Goal: Task Accomplishment & Management: Complete application form

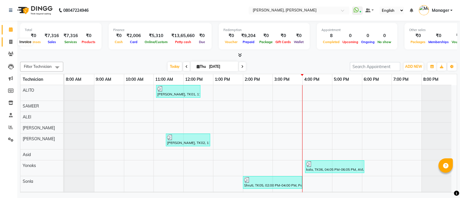
click at [10, 41] on icon at bounding box center [10, 42] width 3 height 4
select select "service"
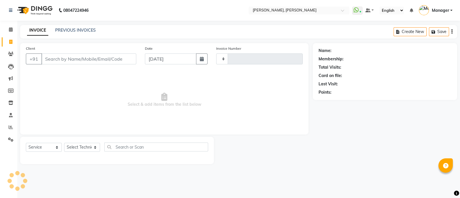
type input "3602"
select select "3767"
click at [68, 61] on input "Client" at bounding box center [88, 58] width 95 height 11
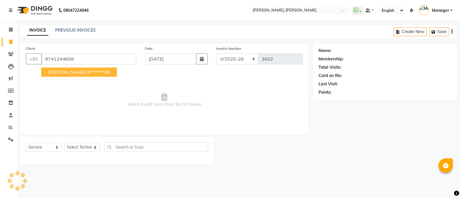
type input "9741244608"
select select "1: Object"
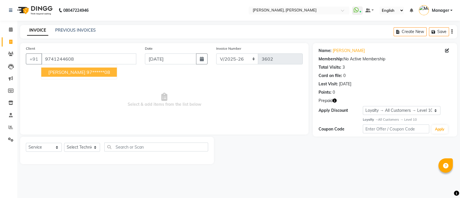
click at [61, 72] on span "[PERSON_NAME]" at bounding box center [66, 72] width 37 height 6
type input "97******08"
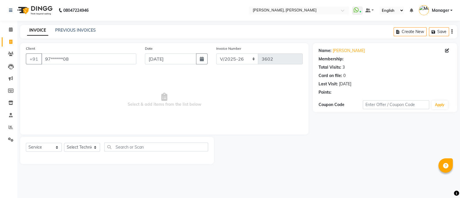
select select "1: Object"
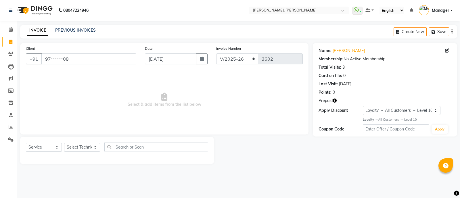
click at [334, 100] on icon "button" at bounding box center [335, 101] width 4 height 4
click at [80, 152] on select "Select Technician [PERSON_NAME] [PERSON_NAME] Asid Hanmi [PERSON_NAME] Manager …" at bounding box center [82, 147] width 36 height 9
select select "63957"
click at [64, 143] on select "Select Technician [PERSON_NAME] [PERSON_NAME] Asid Hanmi [PERSON_NAME] Manager …" at bounding box center [82, 147] width 36 height 9
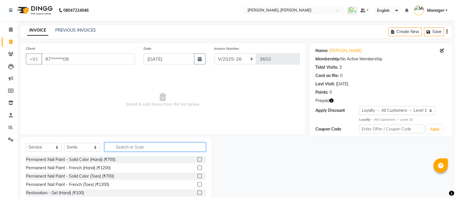
click at [141, 151] on input "text" at bounding box center [154, 147] width 101 height 9
type input "t"
type input "rem"
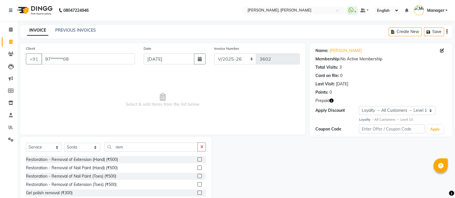
click at [197, 194] on label at bounding box center [199, 193] width 4 height 4
click at [197, 194] on input "checkbox" at bounding box center [199, 193] width 4 height 4
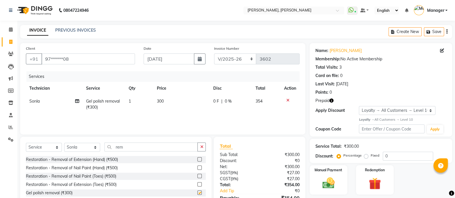
checkbox input "false"
click at [167, 99] on td "300" at bounding box center [181, 104] width 56 height 19
select select "63957"
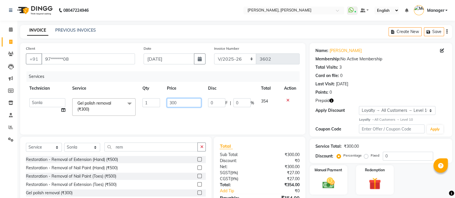
click at [183, 102] on input "300" at bounding box center [184, 102] width 34 height 9
type input "3"
type input "1"
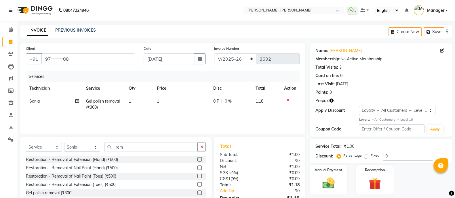
click at [141, 99] on td "1" at bounding box center [139, 104] width 28 height 19
select select "63957"
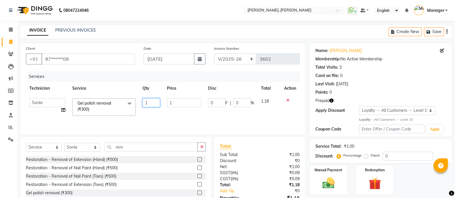
click at [151, 101] on input "1" at bounding box center [151, 102] width 18 height 9
type input "2"
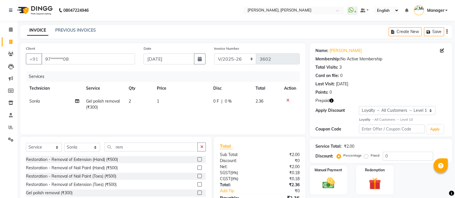
click at [165, 119] on div "Services Technician Service Qty Price Disc Total Action Sonla Gel polish remova…" at bounding box center [162, 100] width 273 height 58
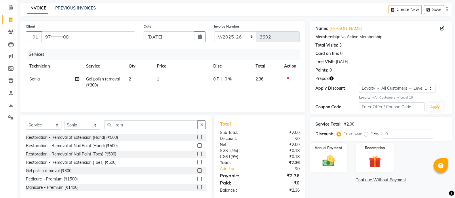
scroll to position [32, 0]
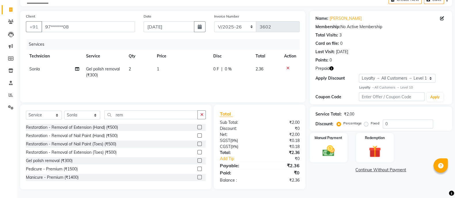
click at [333, 68] on icon "button" at bounding box center [331, 68] width 4 height 4
click at [375, 154] on img at bounding box center [374, 152] width 20 height 16
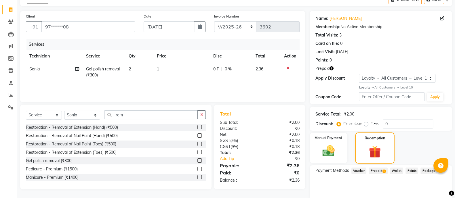
click at [378, 171] on span "Prepaid 1" at bounding box center [377, 171] width 19 height 7
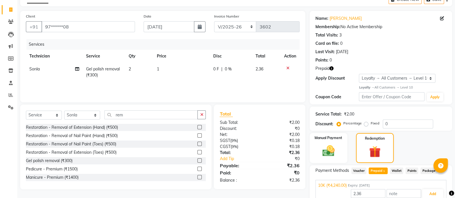
scroll to position [59, 0]
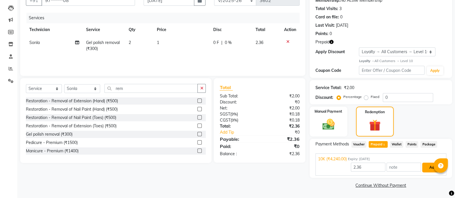
click at [424, 171] on button "Add" at bounding box center [432, 168] width 21 height 10
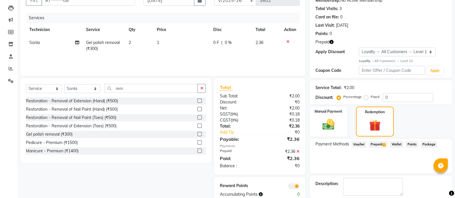
scroll to position [86, 0]
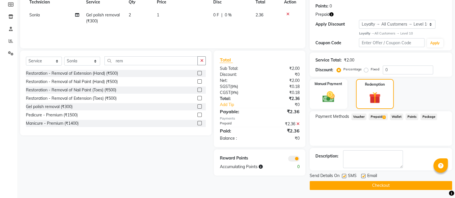
click at [394, 189] on button "Checkout" at bounding box center [380, 185] width 142 height 9
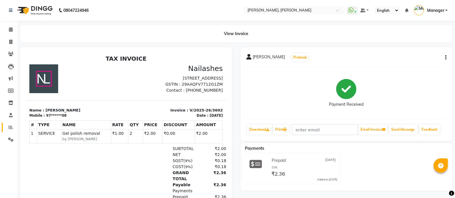
click at [9, 128] on icon at bounding box center [11, 127] width 4 height 4
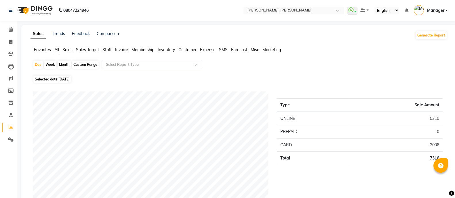
click at [104, 50] on span "Staff" at bounding box center [106, 49] width 9 height 5
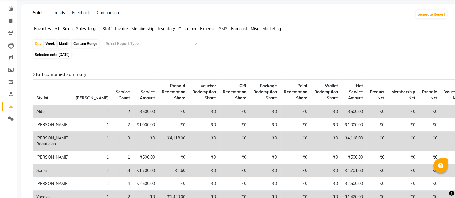
scroll to position [20, 0]
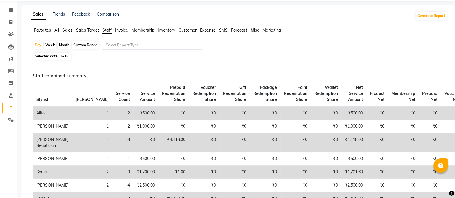
click at [65, 44] on div "Month" at bounding box center [64, 45] width 13 height 8
select select "9"
select select "2025"
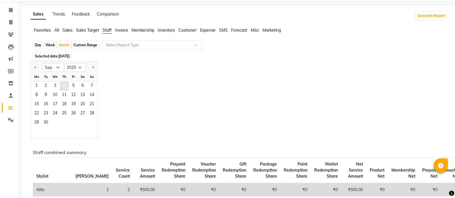
click at [64, 85] on span "4" at bounding box center [64, 86] width 9 height 9
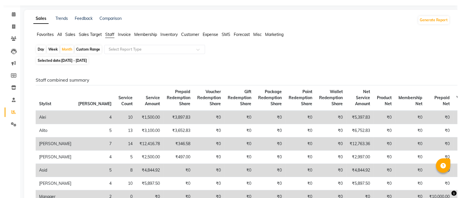
scroll to position [0, 0]
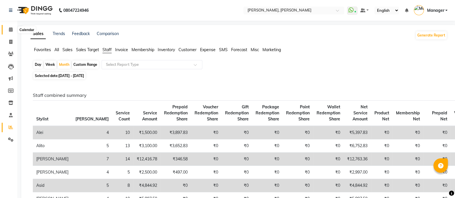
click at [10, 30] on icon at bounding box center [11, 29] width 4 height 4
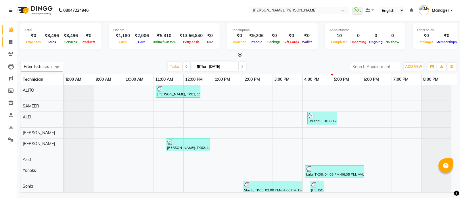
click at [11, 40] on icon at bounding box center [10, 42] width 3 height 4
select select "service"
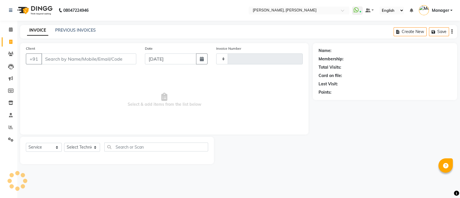
type input "3604"
select select "3767"
click at [80, 59] on input "Client" at bounding box center [88, 58] width 95 height 11
click at [93, 58] on input "Client" at bounding box center [88, 58] width 95 height 11
click at [74, 147] on select "Select Technician [PERSON_NAME] [PERSON_NAME] Asid Hanmi [PERSON_NAME] Manager …" at bounding box center [82, 147] width 36 height 9
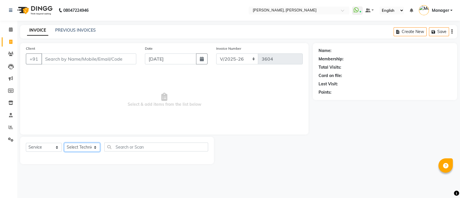
select select "64801"
click at [64, 143] on select "Select Technician [PERSON_NAME] [PERSON_NAME] Asid Hanmi [PERSON_NAME] Manager …" at bounding box center [82, 147] width 36 height 9
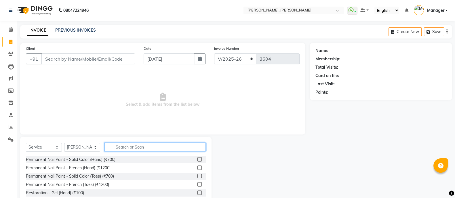
click at [132, 150] on input "text" at bounding box center [154, 147] width 101 height 9
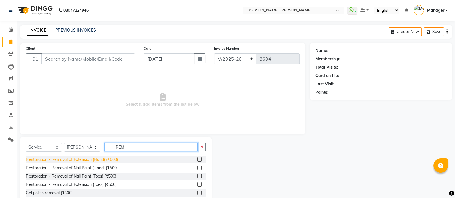
type input "REM"
click at [111, 159] on div "Restoration - Removal of Extension (Hand) (₹500)" at bounding box center [72, 160] width 92 height 6
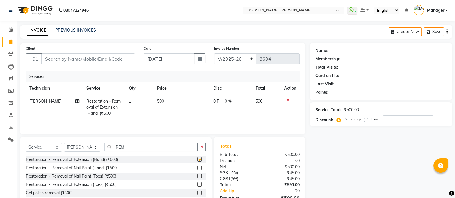
checkbox input "false"
click at [92, 58] on input "Client" at bounding box center [87, 58] width 93 height 11
type input "9"
type input "0"
type input "9686003211"
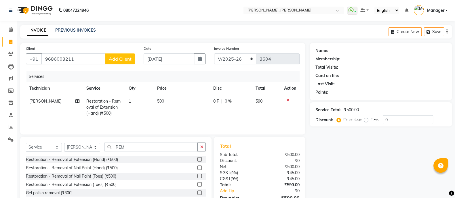
click at [120, 60] on span "Add Client" at bounding box center [120, 59] width 23 height 6
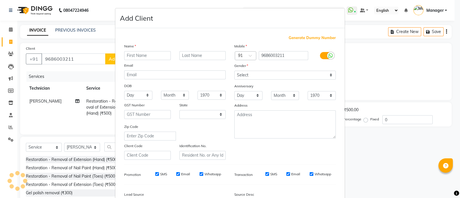
select select "21"
click at [146, 57] on input "text" at bounding box center [147, 55] width 47 height 9
type input "JASHILIKA"
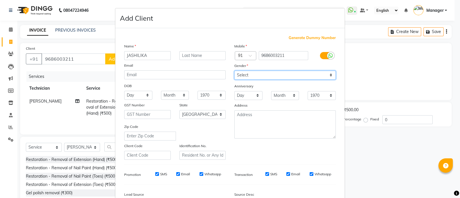
click at [252, 75] on select "Select [DEMOGRAPHIC_DATA] [DEMOGRAPHIC_DATA] Other Prefer Not To Say" at bounding box center [285, 75] width 102 height 9
select select "[DEMOGRAPHIC_DATA]"
click at [234, 71] on select "Select [DEMOGRAPHIC_DATA] [DEMOGRAPHIC_DATA] Other Prefer Not To Say" at bounding box center [285, 75] width 102 height 9
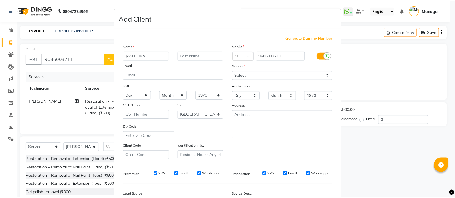
scroll to position [70, 0]
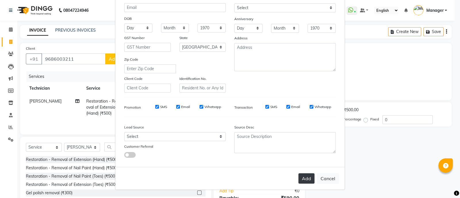
click at [300, 176] on button "Add" at bounding box center [307, 178] width 16 height 10
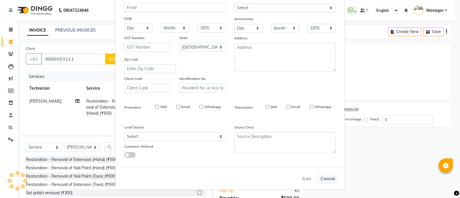
type input "96******11"
select select
select select "null"
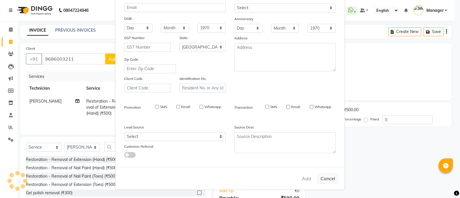
select select
checkbox input "false"
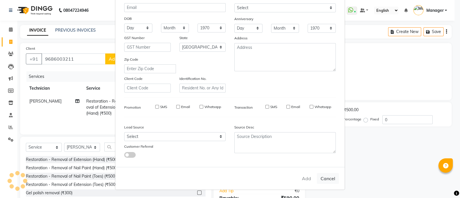
checkbox input "false"
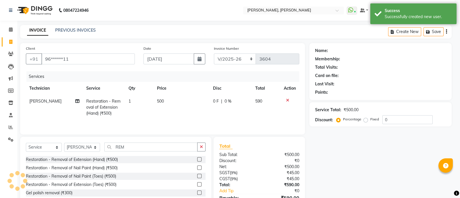
select select "1: Object"
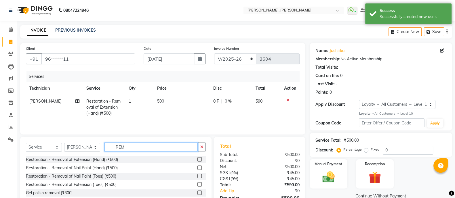
click at [132, 150] on input "REM" at bounding box center [150, 147] width 93 height 9
type input "R"
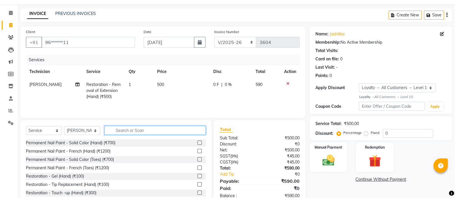
scroll to position [33, 0]
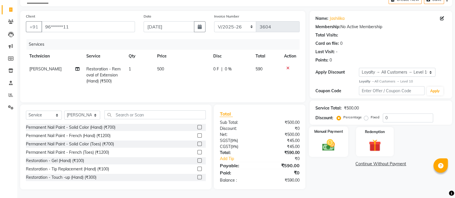
click at [332, 138] on img at bounding box center [328, 145] width 20 height 14
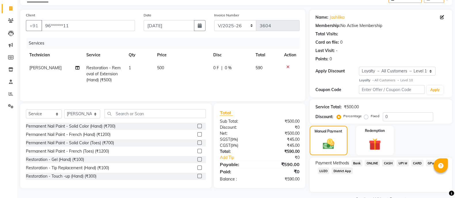
click at [373, 164] on span "ONLINE" at bounding box center [371, 163] width 15 height 7
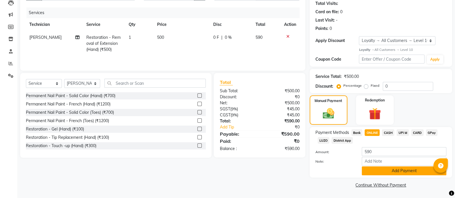
click at [401, 172] on button "Add Payment" at bounding box center [404, 171] width 85 height 9
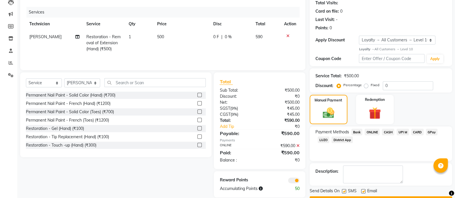
scroll to position [80, 0]
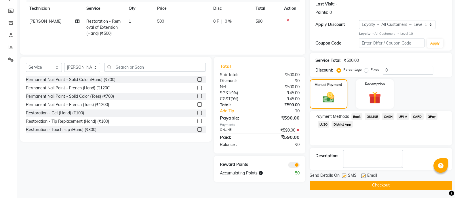
click at [404, 188] on button "Checkout" at bounding box center [380, 185] width 142 height 9
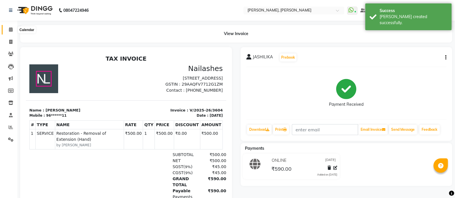
click at [10, 30] on icon at bounding box center [11, 29] width 4 height 4
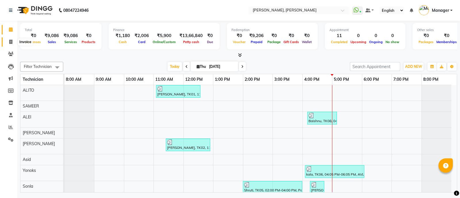
click at [12, 41] on icon at bounding box center [10, 42] width 3 height 4
select select "3767"
select select "service"
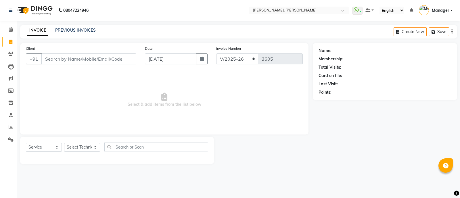
click at [85, 60] on input "Client" at bounding box center [88, 58] width 95 height 11
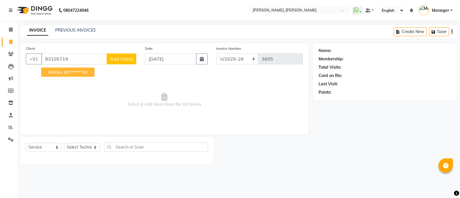
click at [70, 74] on ngb-highlight "83******30" at bounding box center [76, 72] width 24 height 6
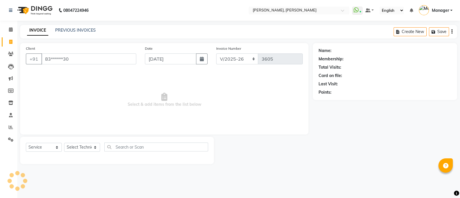
type input "83******30"
select select "1: Object"
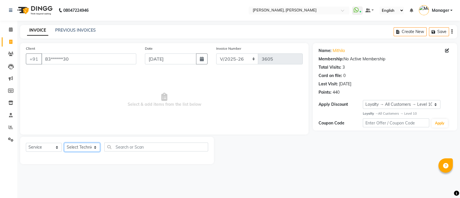
click at [84, 149] on select "Select Technician [PERSON_NAME] [PERSON_NAME] Asid Hanmi [PERSON_NAME] Manager …" at bounding box center [82, 147] width 36 height 9
select select "64801"
click at [64, 143] on select "Select Technician [PERSON_NAME] [PERSON_NAME] Asid Hanmi [PERSON_NAME] Manager …" at bounding box center [82, 147] width 36 height 9
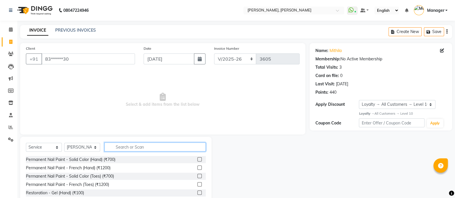
click at [126, 147] on input "text" at bounding box center [154, 147] width 101 height 9
type input "REM"
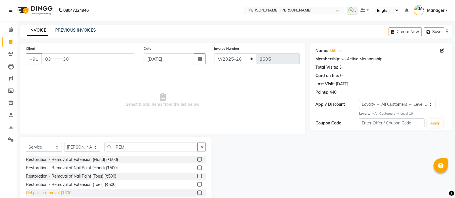
click at [69, 191] on div "Gel polish removal (₹300)" at bounding box center [49, 193] width 47 height 6
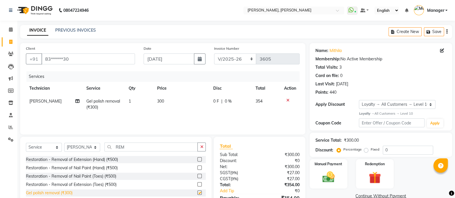
checkbox input "false"
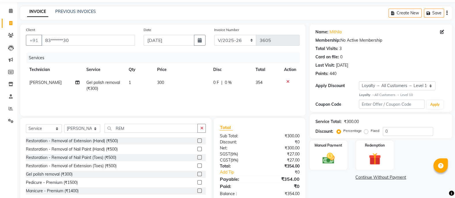
scroll to position [32, 0]
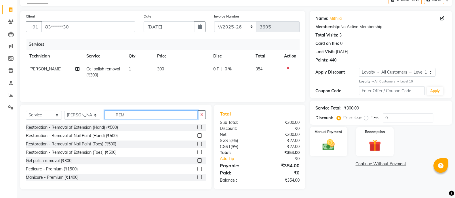
click at [141, 117] on input "REM" at bounding box center [150, 114] width 93 height 9
type input "R"
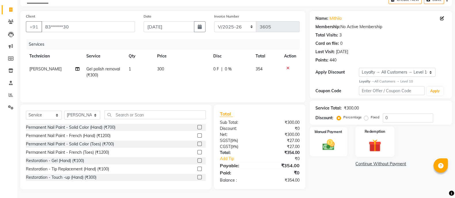
click at [370, 133] on label "Redemption" at bounding box center [374, 131] width 21 height 5
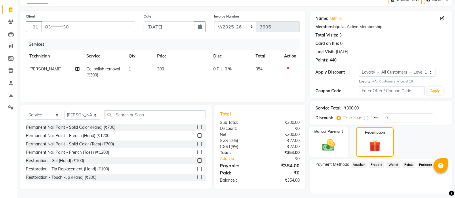
click at [325, 136] on div "Manual Payment" at bounding box center [328, 142] width 39 height 31
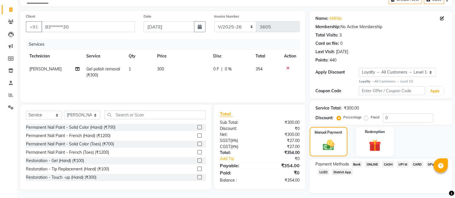
click at [371, 163] on span "ONLINE" at bounding box center [371, 164] width 15 height 7
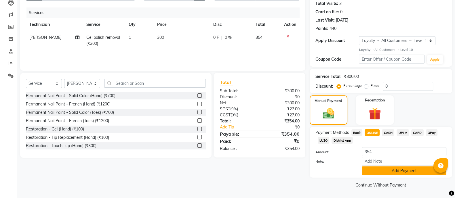
click at [398, 171] on button "Add Payment" at bounding box center [404, 171] width 85 height 9
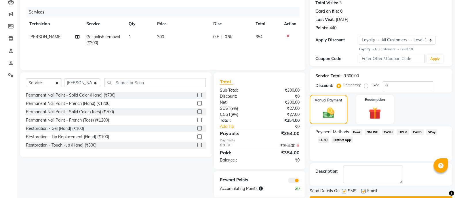
scroll to position [80, 0]
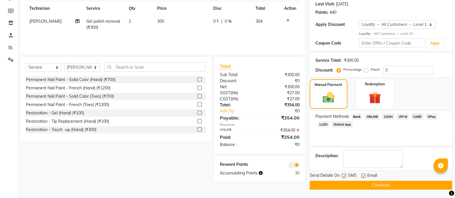
click at [366, 185] on button "Checkout" at bounding box center [380, 185] width 142 height 9
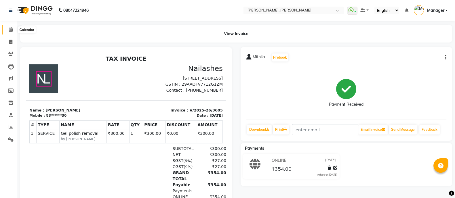
click at [10, 31] on icon at bounding box center [11, 29] width 4 height 4
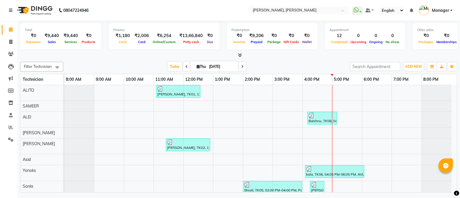
click at [240, 54] on icon at bounding box center [240, 55] width 4 height 4
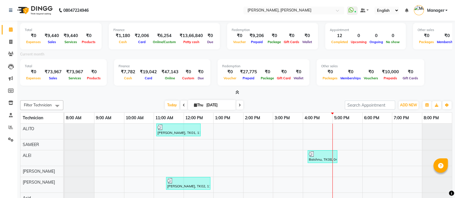
click at [236, 91] on icon at bounding box center [237, 92] width 4 height 4
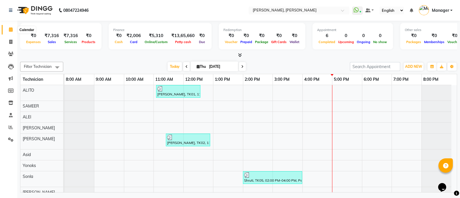
click at [11, 29] on icon at bounding box center [11, 29] width 4 height 4
click at [240, 54] on icon at bounding box center [240, 55] width 4 height 4
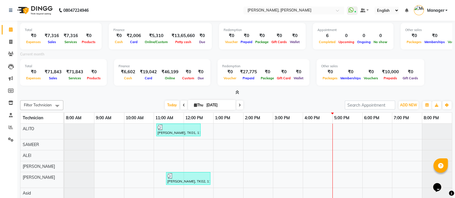
click at [235, 93] on icon at bounding box center [237, 92] width 4 height 4
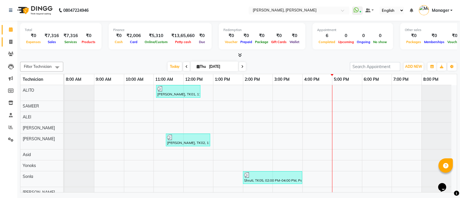
click at [7, 44] on span at bounding box center [11, 42] width 10 height 7
select select "service"
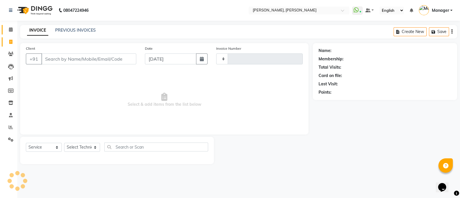
click at [10, 28] on icon at bounding box center [11, 29] width 4 height 4
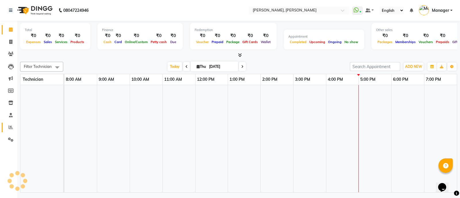
click at [12, 130] on span at bounding box center [11, 127] width 10 height 7
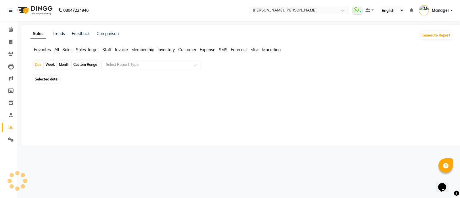
click at [91, 51] on span "Sales Target" at bounding box center [87, 49] width 23 height 5
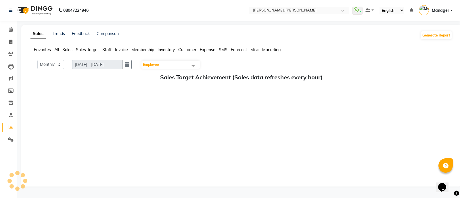
click at [106, 51] on span "Staff" at bounding box center [106, 49] width 9 height 5
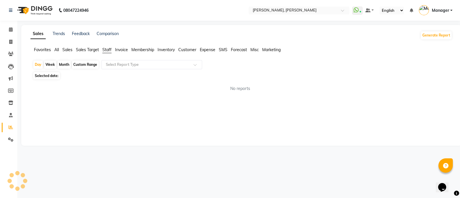
click at [106, 47] on span "Staff" at bounding box center [106, 49] width 9 height 5
click at [105, 50] on span "Staff" at bounding box center [106, 49] width 9 height 5
click at [105, 52] on span "Staff" at bounding box center [106, 49] width 9 height 5
click at [109, 50] on span "Staff" at bounding box center [106, 49] width 9 height 5
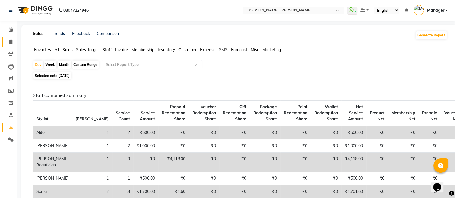
click at [11, 42] on icon at bounding box center [10, 42] width 3 height 4
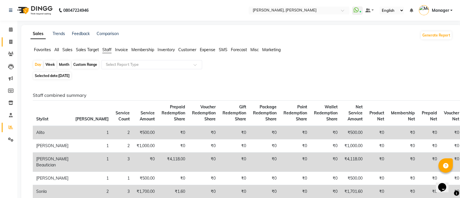
select select "service"
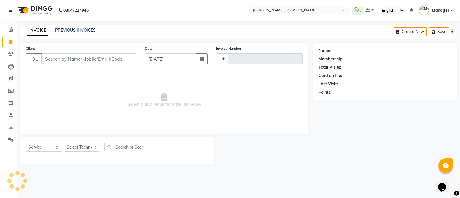
type input "3603"
select select "3767"
click at [81, 144] on select "Select Technician" at bounding box center [82, 147] width 36 height 9
select select "38070"
click at [64, 143] on select "Select Technician [PERSON_NAME] [PERSON_NAME] Asid Hanmi [PERSON_NAME] Manager …" at bounding box center [82, 147] width 36 height 9
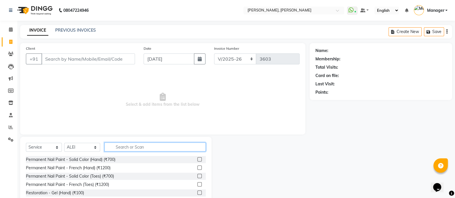
click at [133, 146] on input "text" at bounding box center [154, 147] width 101 height 9
click at [116, 147] on input "text" at bounding box center [154, 147] width 101 height 9
type input "acr"
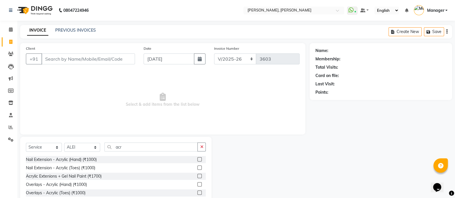
click at [198, 160] on label at bounding box center [199, 159] width 4 height 4
click at [198, 160] on input "checkbox" at bounding box center [199, 160] width 4 height 4
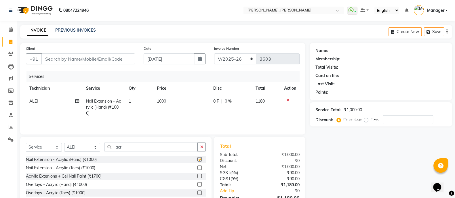
checkbox input "false"
click at [202, 145] on button "button" at bounding box center [201, 147] width 8 height 9
click at [58, 59] on input "Client" at bounding box center [87, 58] width 93 height 11
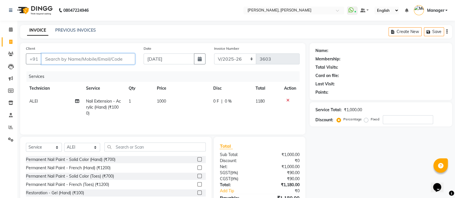
click at [46, 59] on input "Client" at bounding box center [87, 58] width 93 height 11
type input "8"
type input "0"
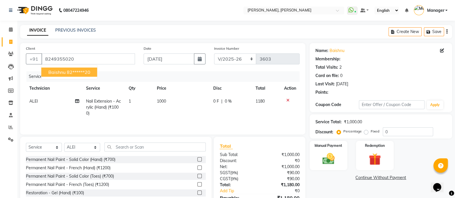
click at [85, 68] on button "Baishnu 82******20" at bounding box center [69, 72] width 56 height 9
type input "82******20"
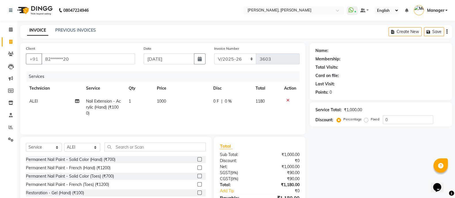
select select "1: Object"
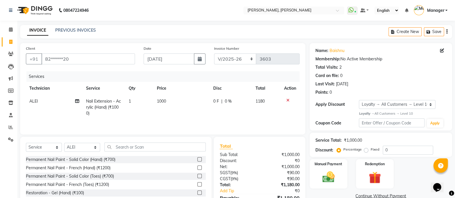
scroll to position [33, 0]
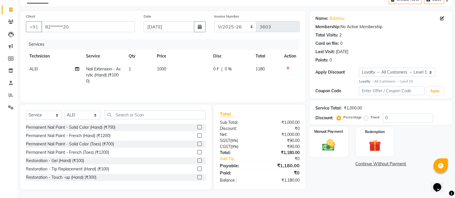
click at [339, 133] on div "Manual Payment" at bounding box center [328, 142] width 39 height 30
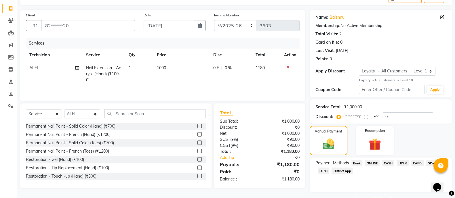
click at [371, 165] on span "ONLINE" at bounding box center [371, 163] width 15 height 7
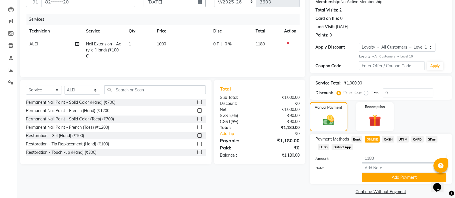
scroll to position [64, 0]
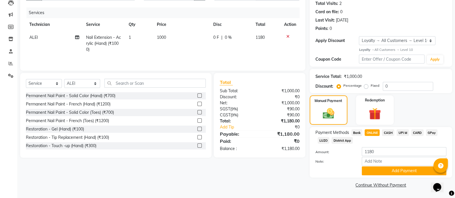
click at [389, 131] on span "CASH" at bounding box center [388, 132] width 12 height 7
click at [406, 171] on button "Add Payment" at bounding box center [404, 171] width 85 height 9
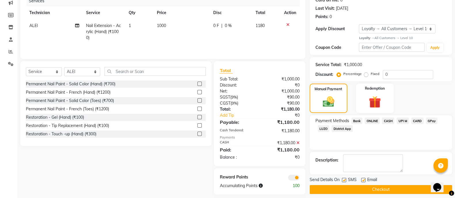
scroll to position [82, 0]
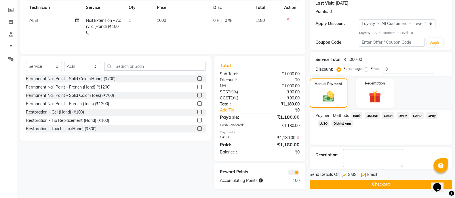
click at [391, 182] on button "Checkout" at bounding box center [380, 184] width 142 height 9
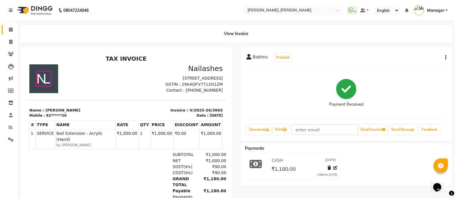
click at [6, 32] on span at bounding box center [11, 29] width 10 height 7
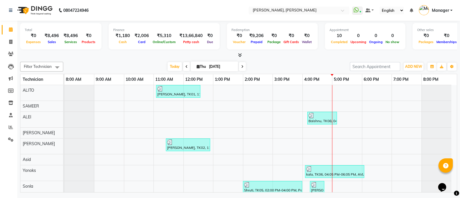
click at [240, 55] on icon at bounding box center [240, 55] width 4 height 4
